Goal: Find specific page/section: Find specific page/section

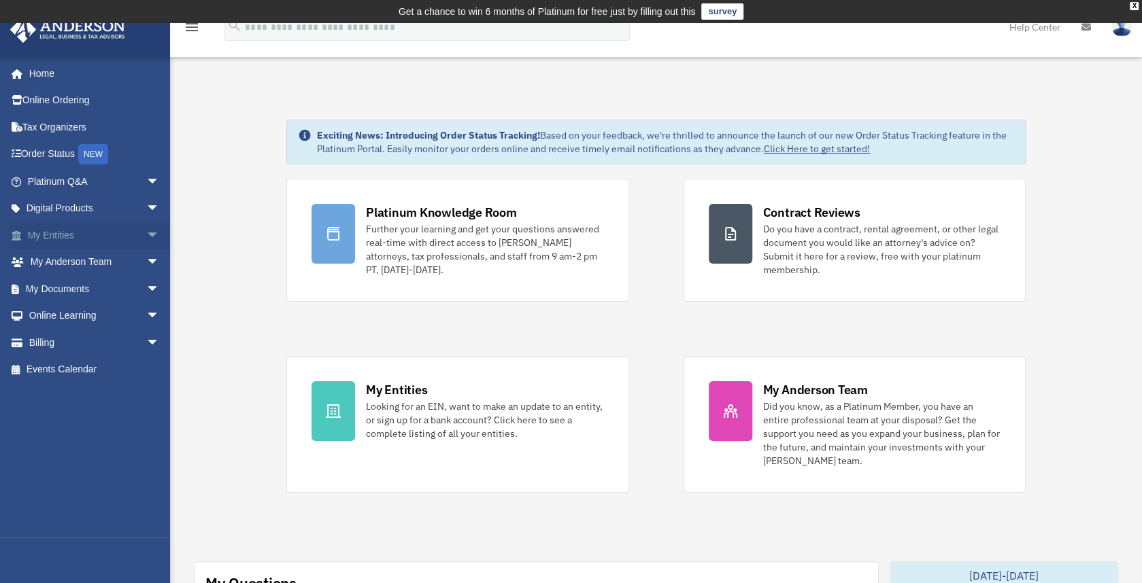
click at [50, 233] on link "My Entities arrow_drop_down" at bounding box center [95, 235] width 171 height 27
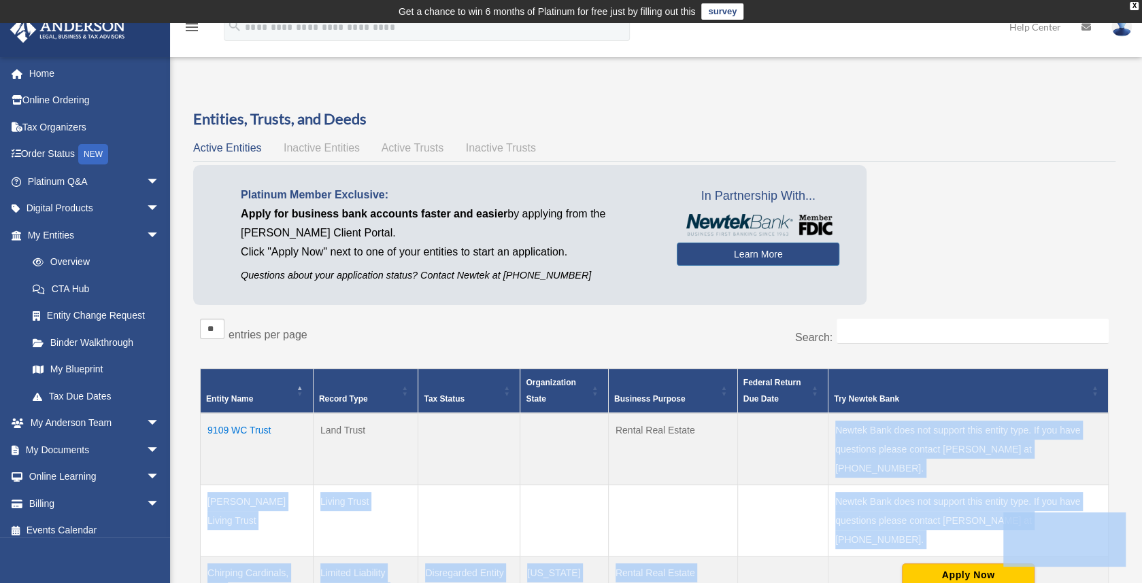
drag, startPoint x: 808, startPoint y: 436, endPoint x: 1020, endPoint y: 518, distance: 227.3
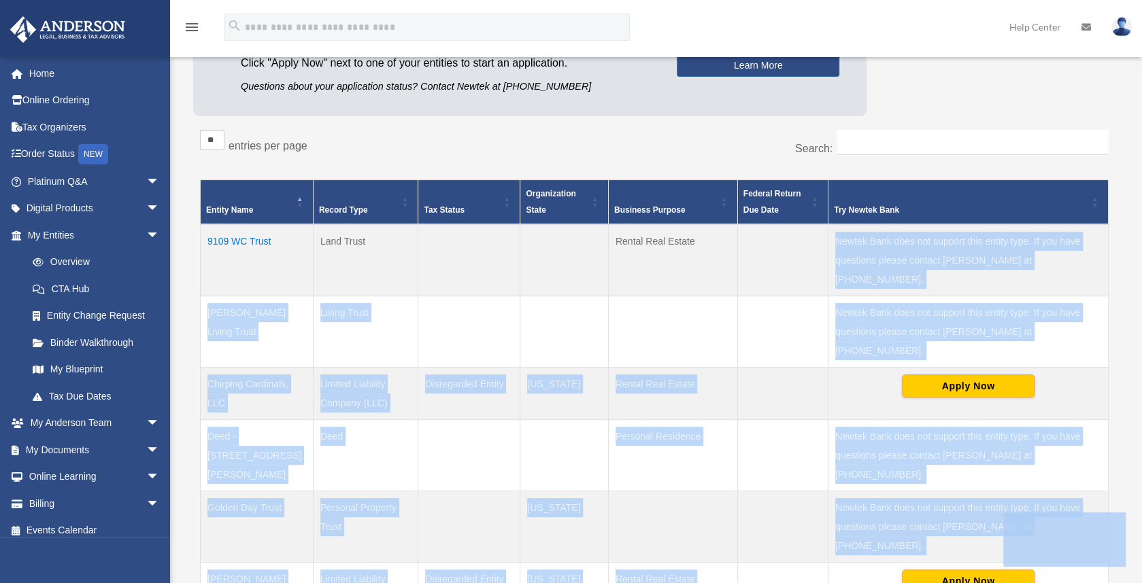
scroll to position [190, 0]
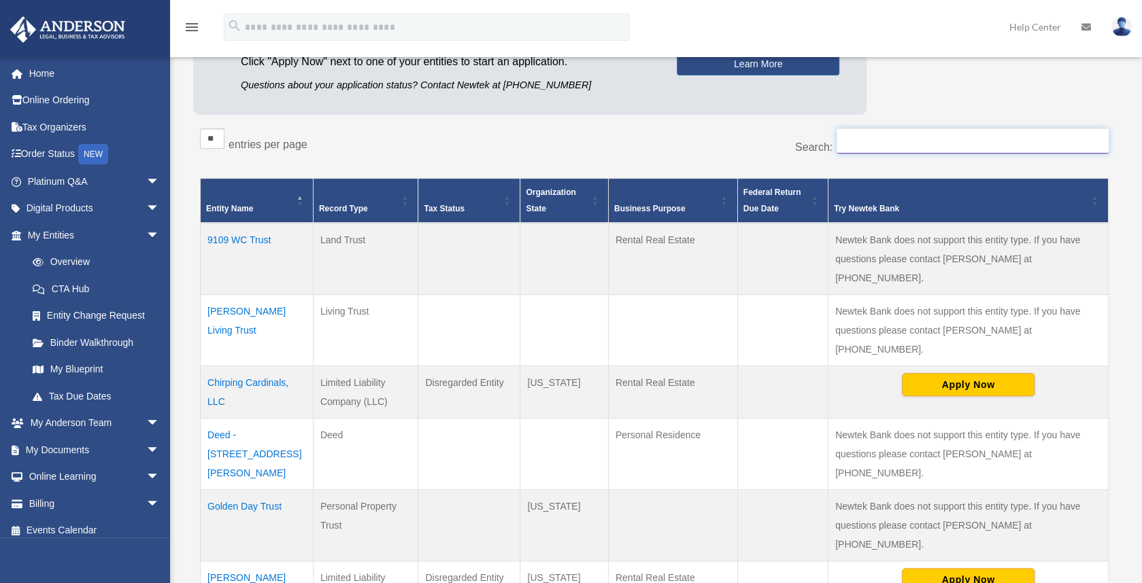
click at [996, 152] on input "Search:" at bounding box center [972, 142] width 272 height 26
click at [252, 367] on td "Chirping Cardinals, LLC" at bounding box center [257, 393] width 113 height 52
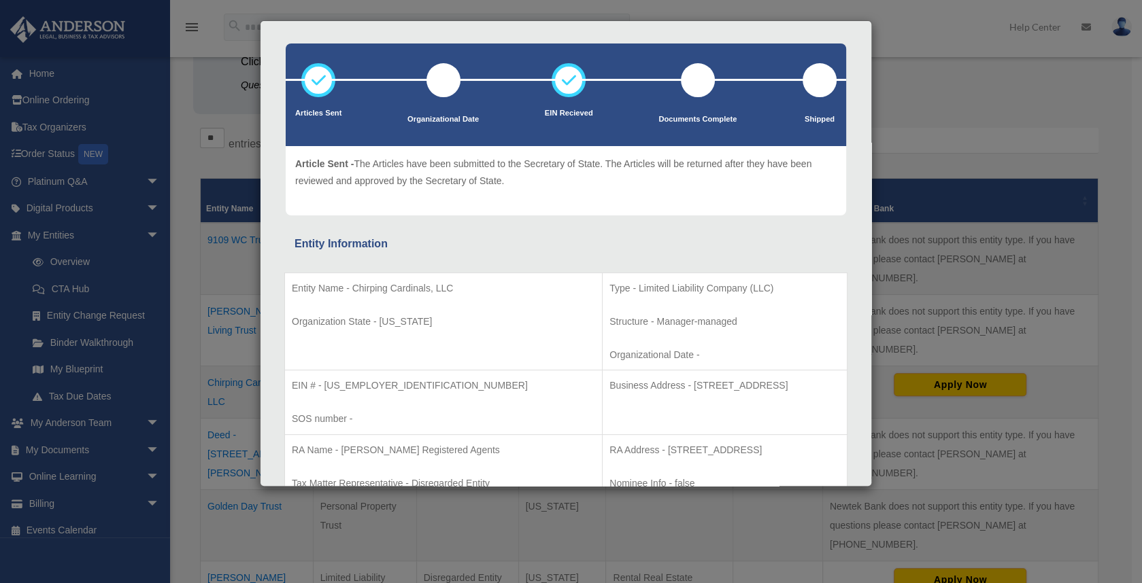
scroll to position [0, 0]
